Goal: Navigation & Orientation: Go to known website

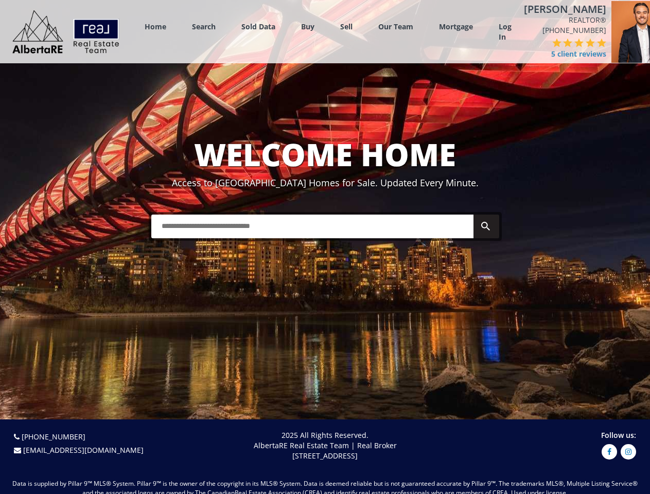
click at [204, 29] on link "Search" at bounding box center [204, 27] width 24 height 10
click at [308, 29] on link "Buy" at bounding box center [307, 27] width 13 height 10
click at [346, 29] on link "Sell" at bounding box center [346, 27] width 12 height 10
click at [396, 29] on link "Our Team" at bounding box center [395, 27] width 35 height 10
click at [505, 35] on link "Log In" at bounding box center [505, 32] width 13 height 21
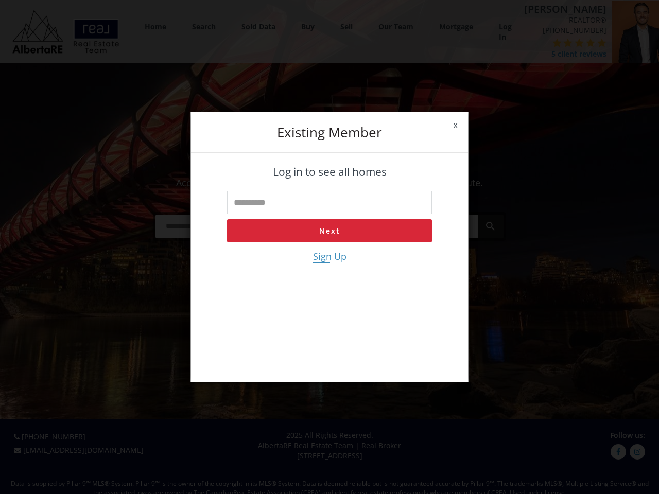
click at [534, 53] on div "x Existing member Log in to see all homes Next Sign Up" at bounding box center [329, 247] width 659 height 494
click at [545, 53] on div "x Existing member Log in to see all homes Next Sign Up" at bounding box center [329, 247] width 659 height 494
click at [556, 53] on div "x Existing member Log in to see all homes Next Sign Up" at bounding box center [329, 247] width 659 height 494
click at [567, 53] on div "x Existing member Log in to see all homes Next Sign Up" at bounding box center [329, 247] width 659 height 494
